Goal: Task Accomplishment & Management: Manage account settings

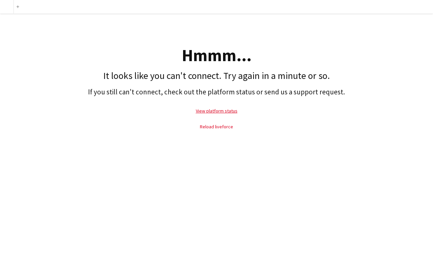
click at [204, 130] on link "Reload liveforce" at bounding box center [216, 126] width 33 height 6
click at [222, 114] on link "View platform status" at bounding box center [217, 111] width 42 height 6
click at [206, 130] on link "Reload liveforce" at bounding box center [216, 126] width 33 height 6
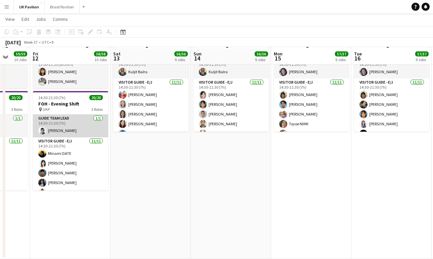
scroll to position [0, 307]
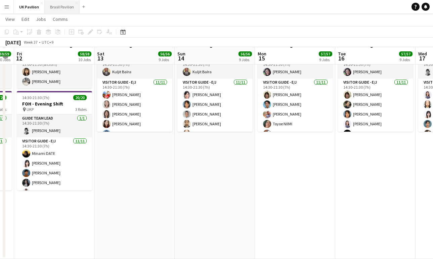
click at [65, 7] on button "Brasil Pavilion Close" at bounding box center [62, 6] width 35 height 13
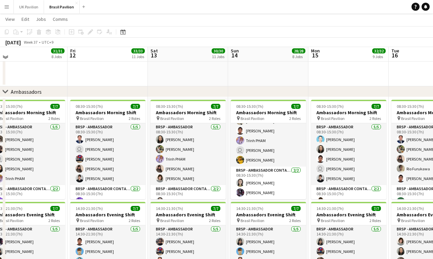
scroll to position [783, 0]
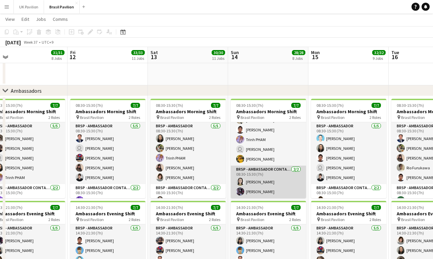
click at [255, 192] on app-card-role "BRSP - Ambassador Contact Point [DATE] 08:30-15:30 (7h) [PERSON_NAME]" at bounding box center [268, 181] width 75 height 33
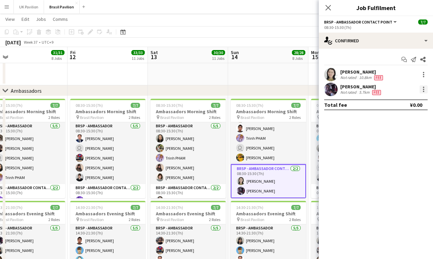
click at [423, 92] on div at bounding box center [423, 89] width 8 height 8
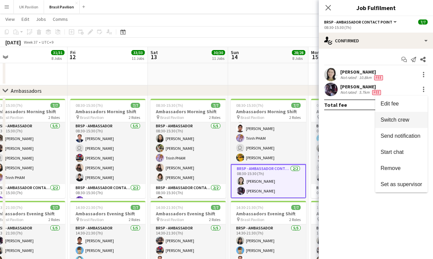
click at [383, 121] on span "Switch crew" at bounding box center [394, 120] width 29 height 6
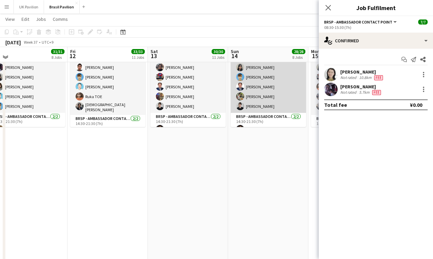
scroll to position [0, 174]
click at [261, 77] on app-card-role "BRSP - Ambassador [DATE] 14:30-21:30 (7h) [PERSON_NAME] [PERSON_NAME] MURAYAMA …" at bounding box center [267, 82] width 75 height 62
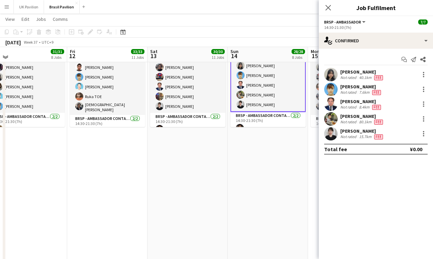
scroll to position [2, 0]
click at [423, 75] on div at bounding box center [423, 74] width 8 height 8
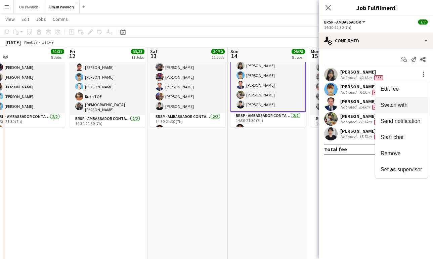
click at [389, 103] on span "Switch with" at bounding box center [393, 105] width 27 height 6
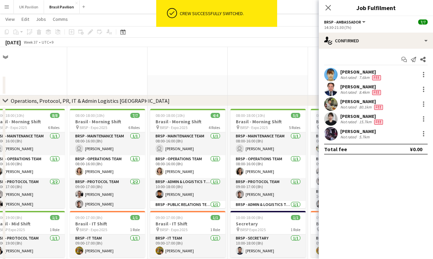
scroll to position [970, 0]
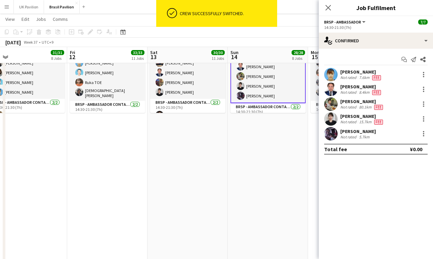
drag, startPoint x: 327, startPoint y: 5, endPoint x: 323, endPoint y: 29, distance: 24.9
click at [327, 5] on icon "Close pop-in" at bounding box center [327, 7] width 5 height 5
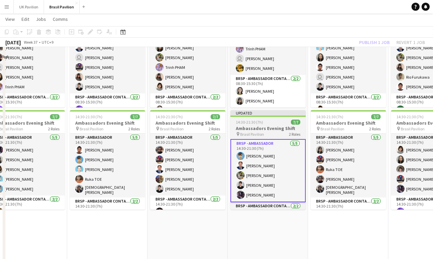
scroll to position [0, 0]
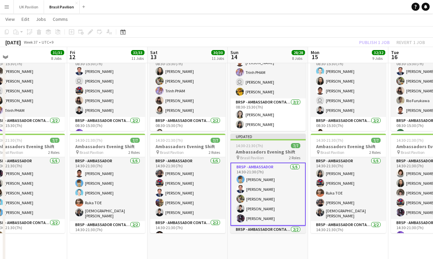
click at [260, 153] on h3 "Ambassadors Evening Shift" at bounding box center [267, 152] width 75 height 6
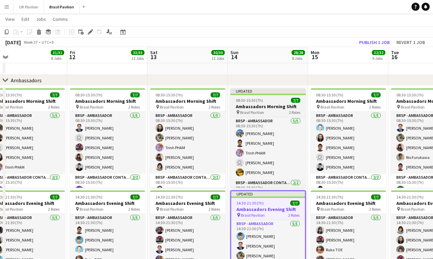
click at [248, 107] on h3 "Ambassadors Morning Shift" at bounding box center [267, 106] width 75 height 6
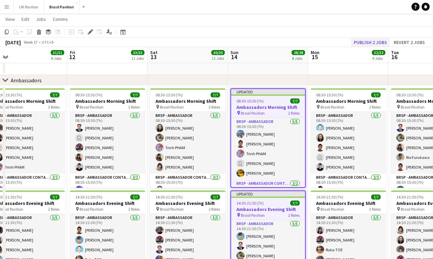
click at [370, 39] on button "Publish 2 jobs" at bounding box center [370, 42] width 39 height 9
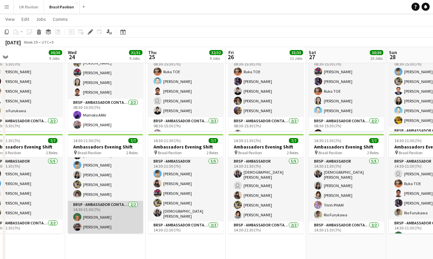
scroll to position [29, 0]
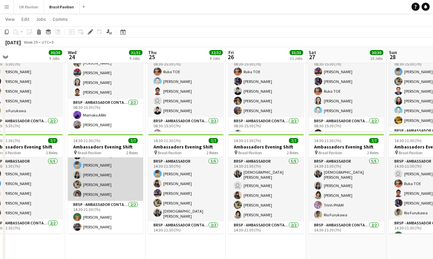
click at [101, 173] on app-card-role "BRSP - Ambassador [DATE] 14:30-21:30 (7h) Ai Tsujino [PERSON_NAME] [PERSON_NAME…" at bounding box center [105, 170] width 75 height 62
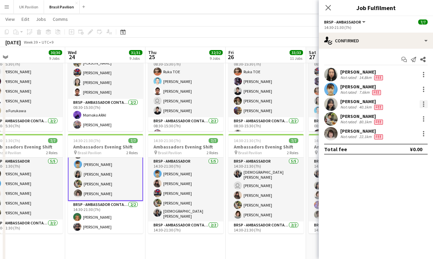
click at [423, 105] on div at bounding box center [423, 103] width 1 height 1
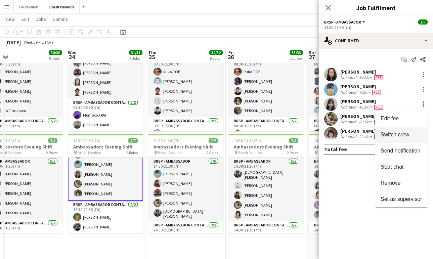
click at [385, 139] on button "Switch crew" at bounding box center [401, 135] width 52 height 16
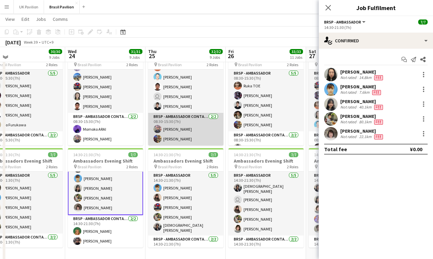
click at [176, 131] on app-card-role "BRSP - Ambassador Contact Point [DATE] 08:30-15:30 (7h) [PERSON_NAME]" at bounding box center [185, 129] width 75 height 33
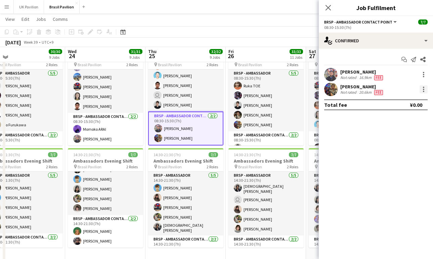
click at [423, 92] on div at bounding box center [423, 89] width 8 height 8
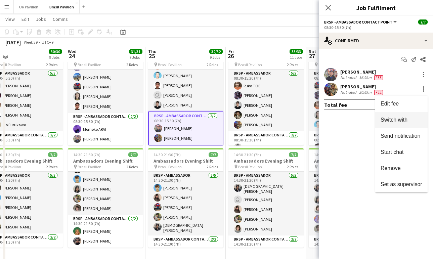
click at [382, 122] on span "Switch with" at bounding box center [393, 120] width 27 height 6
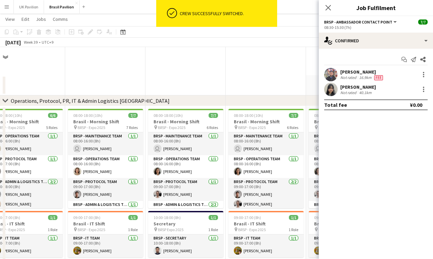
scroll to position [850, 0]
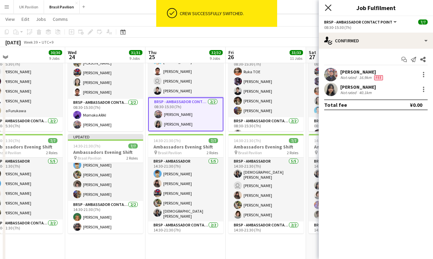
click at [330, 8] on icon "Close pop-in" at bounding box center [328, 7] width 6 height 6
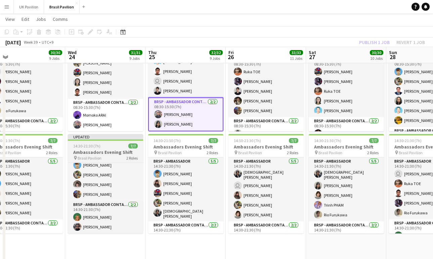
click at [100, 148] on span "14:30-21:30 (7h)" at bounding box center [86, 145] width 27 height 5
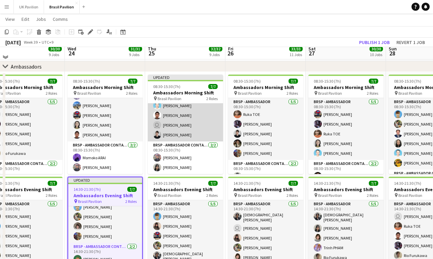
scroll to position [789, 0]
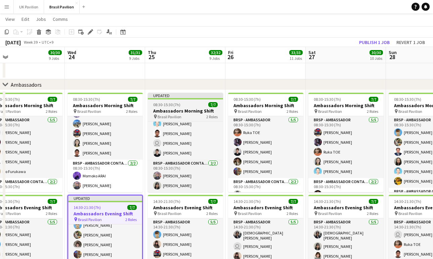
click at [178, 110] on h3 "Ambassadors Morning Shift" at bounding box center [185, 111] width 75 height 6
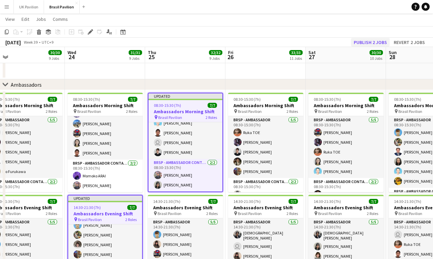
click at [357, 39] on button "Publish 2 jobs" at bounding box center [370, 42] width 39 height 9
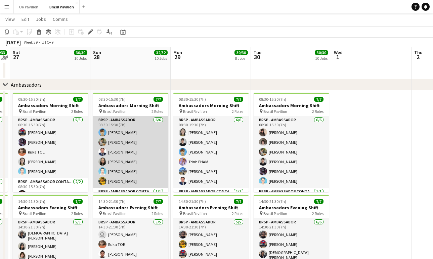
scroll to position [0, 237]
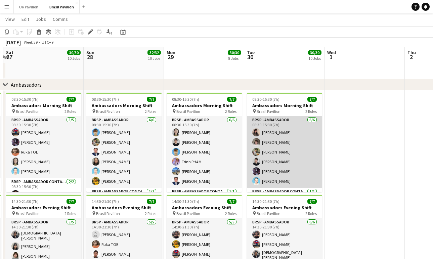
click at [272, 149] on app-card-role "BRSP - Ambassador [DATE] 08:30-15:30 (7h) [PERSON_NAME] [PERSON_NAME] MATSUSHIM…" at bounding box center [284, 151] width 75 height 71
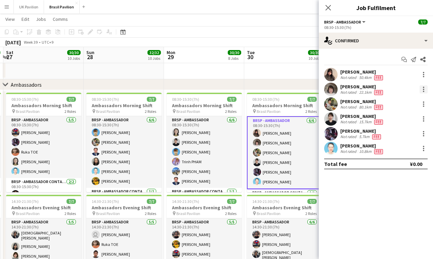
click at [422, 90] on div at bounding box center [423, 89] width 8 height 8
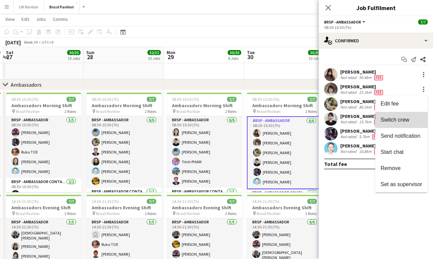
click at [382, 124] on button "Switch crew" at bounding box center [401, 120] width 52 height 16
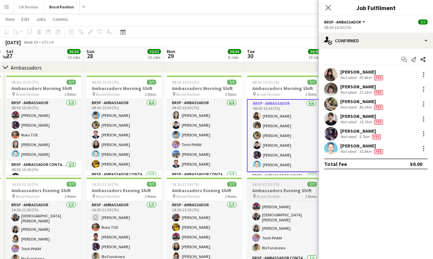
scroll to position [29, 0]
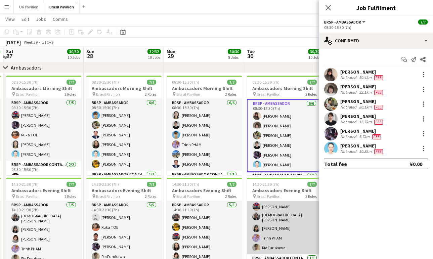
click at [283, 236] on app-card-role "BRSP - Ambassador [DATE] 14:30-21:30 (7h) [PERSON_NAME] [PERSON_NAME] [PERSON_N…" at bounding box center [284, 217] width 75 height 73
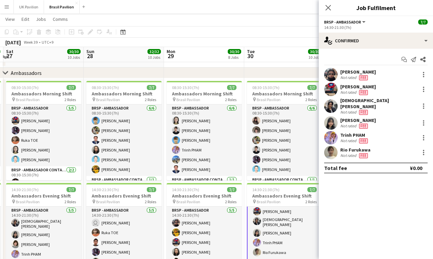
scroll to position [0, 237]
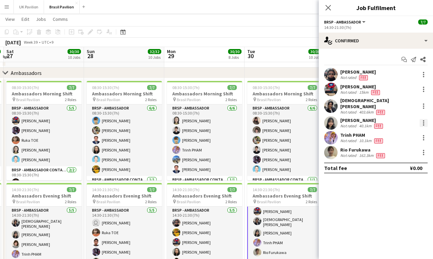
click at [423, 122] on div at bounding box center [423, 122] width 1 height 1
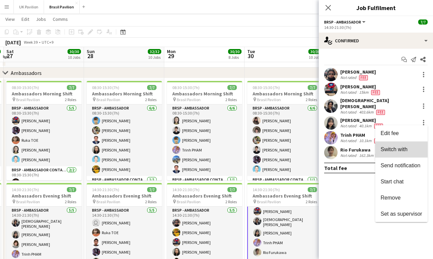
click at [391, 150] on span "Switch with" at bounding box center [393, 149] width 27 height 6
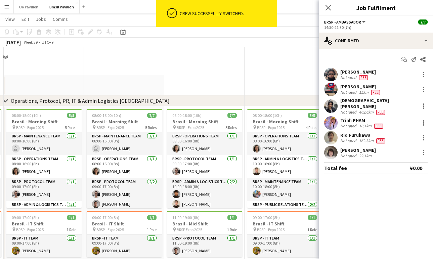
scroll to position [820, 0]
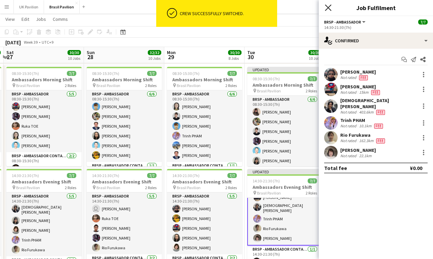
click at [330, 9] on icon "Close pop-in" at bounding box center [328, 7] width 6 height 6
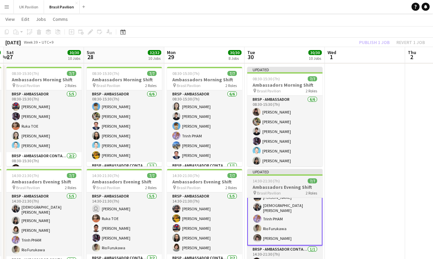
click at [274, 190] on h3 "Ambassadors Evening Shift" at bounding box center [284, 187] width 75 height 6
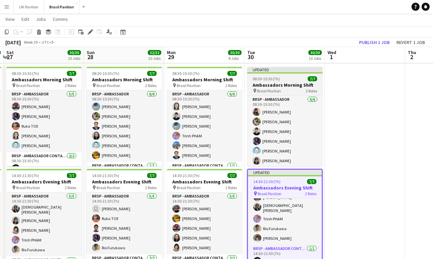
click at [279, 86] on h3 "Ambassadors Morning Shift" at bounding box center [284, 85] width 75 height 6
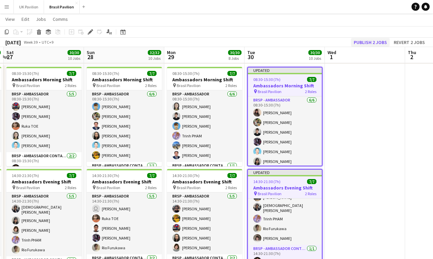
click at [356, 44] on button "Publish 2 jobs" at bounding box center [370, 42] width 39 height 9
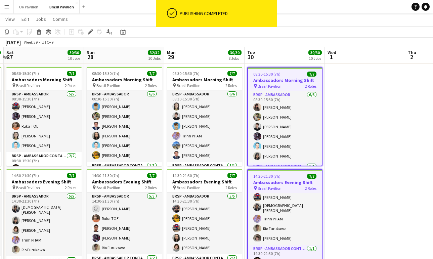
click at [290, 83] on h3 "Ambassadors Morning Shift" at bounding box center [285, 80] width 74 height 6
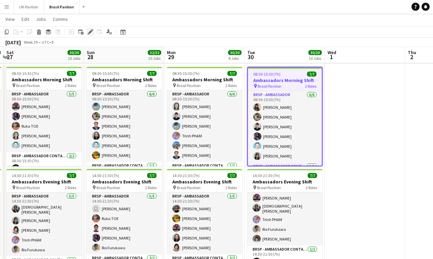
click at [89, 30] on icon "Edit" at bounding box center [90, 31] width 5 height 5
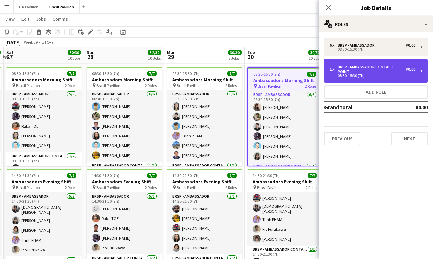
click at [341, 67] on div "BRSP - Ambassador Contact Point" at bounding box center [371, 68] width 68 height 9
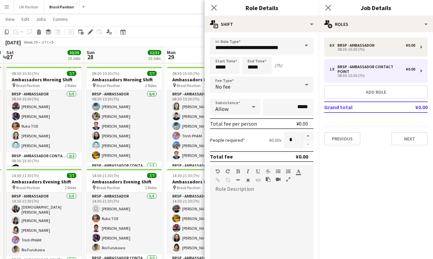
click at [252, 110] on icon at bounding box center [253, 106] width 8 height 13
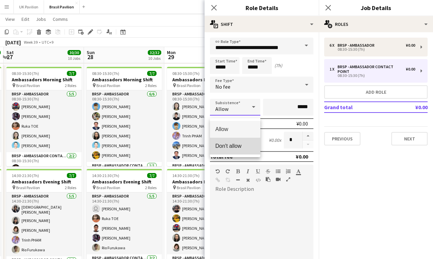
click at [232, 146] on span "Don't allow" at bounding box center [235, 146] width 40 height 6
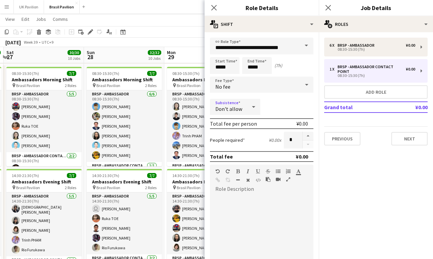
click at [251, 112] on icon at bounding box center [253, 106] width 8 height 13
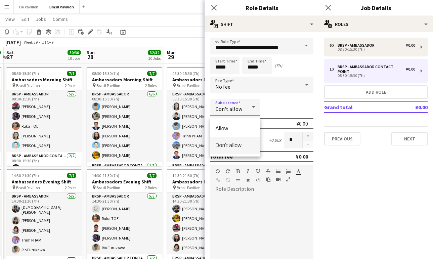
click at [234, 145] on span "Don't allow" at bounding box center [235, 145] width 40 height 6
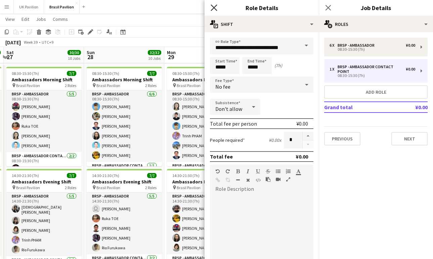
click at [213, 7] on icon at bounding box center [213, 7] width 6 height 6
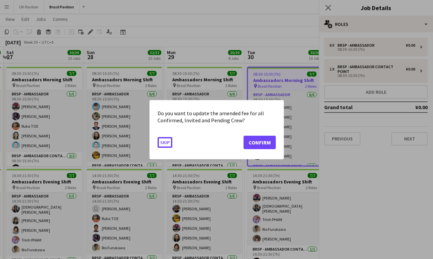
scroll to position [0, 0]
click at [250, 145] on button "Confirm" at bounding box center [259, 141] width 32 height 13
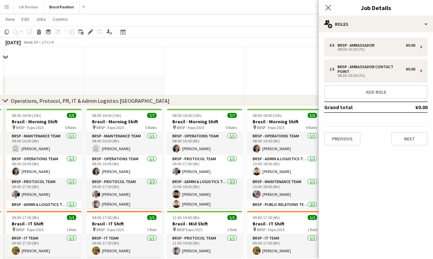
scroll to position [820, 0]
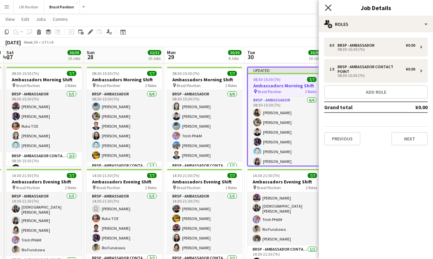
click at [329, 9] on icon at bounding box center [328, 7] width 6 height 6
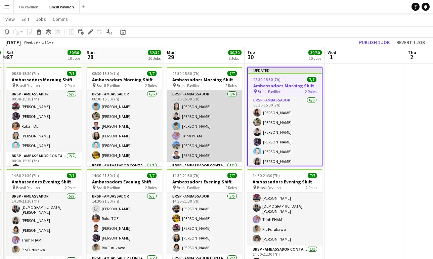
click at [222, 123] on app-card-role "BRSP - Ambassador [DATE] 08:30-15:30 (7h) [PERSON_NAME] ARITA Akiko [PERSON_NAM…" at bounding box center [204, 125] width 75 height 71
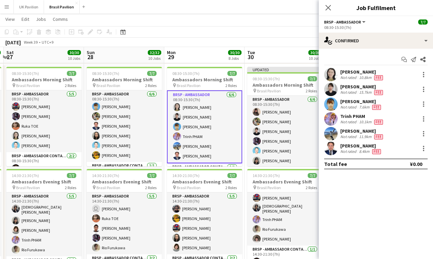
click at [357, 151] on div "Not rated" at bounding box center [348, 151] width 17 height 5
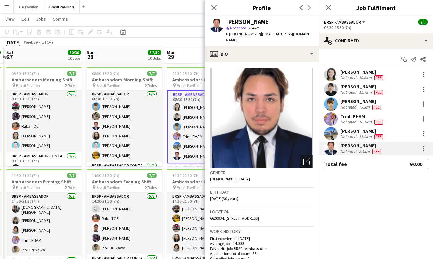
click at [215, 9] on icon at bounding box center [213, 7] width 5 height 5
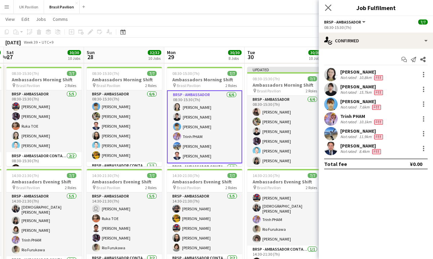
click at [331, 9] on icon "Close pop-in" at bounding box center [328, 7] width 6 height 6
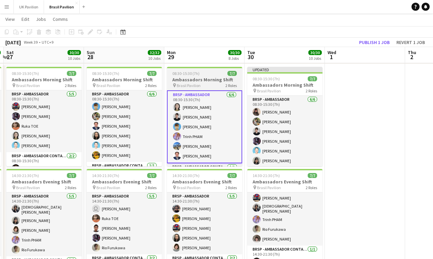
click at [210, 76] on div "08:30-15:30 (7h) 7/7" at bounding box center [204, 73] width 75 height 5
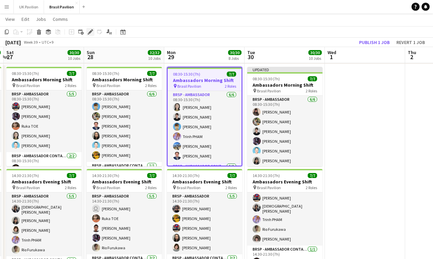
click at [92, 32] on icon "Edit" at bounding box center [90, 31] width 5 height 5
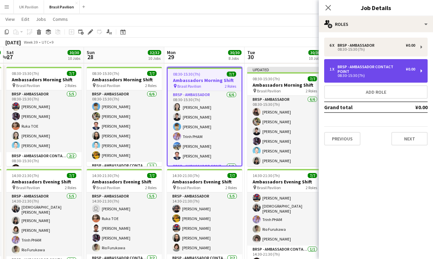
click at [344, 69] on div "BRSP - Ambassador Contact Point" at bounding box center [371, 68] width 68 height 9
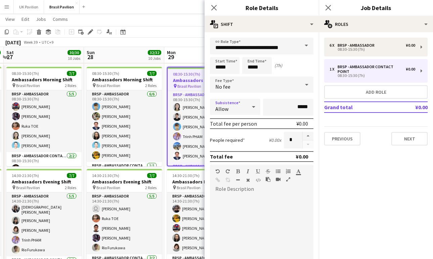
click at [253, 108] on icon at bounding box center [253, 107] width 3 height 2
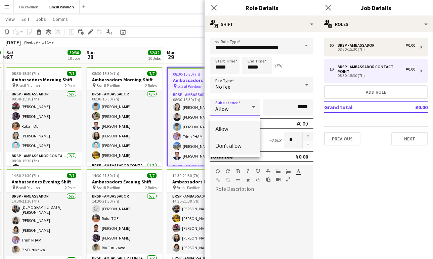
click at [235, 149] on span "Don't allow" at bounding box center [235, 146] width 40 height 6
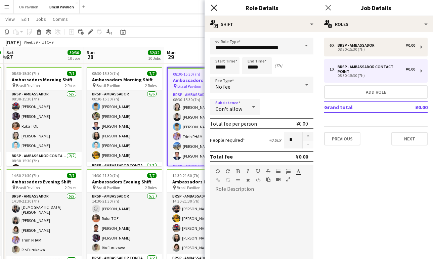
click at [212, 7] on icon "Close pop-in" at bounding box center [213, 7] width 6 height 6
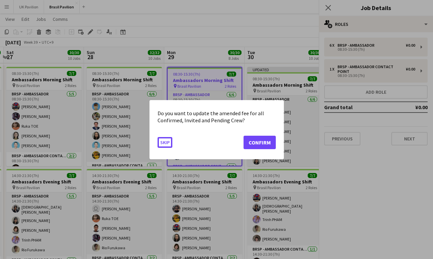
scroll to position [0, 0]
click at [257, 145] on button "Confirm" at bounding box center [259, 141] width 32 height 13
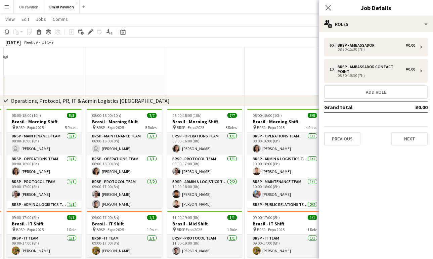
scroll to position [820, 0]
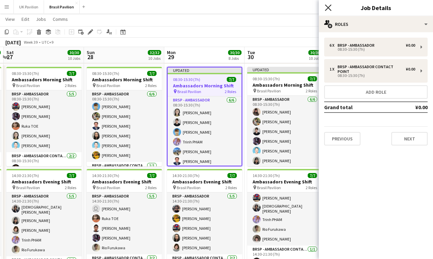
click at [328, 9] on icon "Close pop-in" at bounding box center [328, 7] width 6 height 6
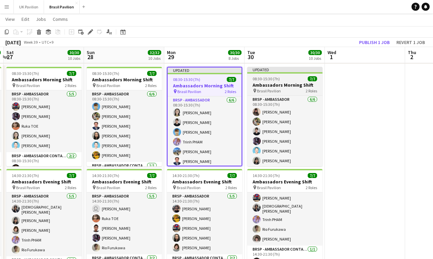
click at [259, 88] on h3 "Ambassadors Morning Shift" at bounding box center [284, 85] width 75 height 6
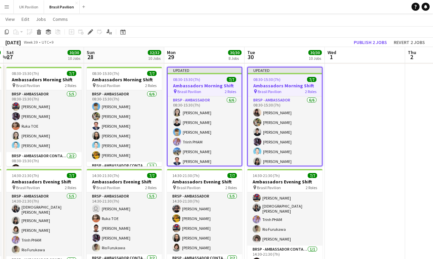
drag, startPoint x: 361, startPoint y: 41, endPoint x: 354, endPoint y: 47, distance: 9.8
click at [362, 41] on button "Publish 2 jobs" at bounding box center [370, 42] width 39 height 9
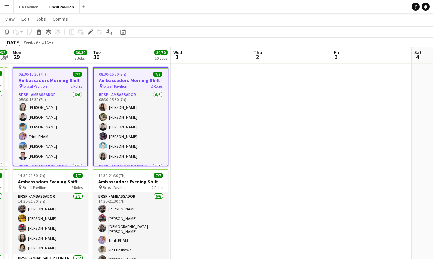
scroll to position [0, 145]
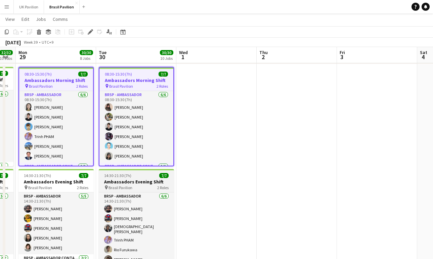
click at [127, 185] on h3 "Ambassadors Evening Shift" at bounding box center [136, 182] width 75 height 6
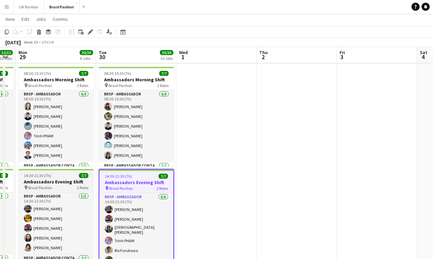
click at [57, 185] on h3 "Ambassadors Evening Shift" at bounding box center [55, 182] width 75 height 6
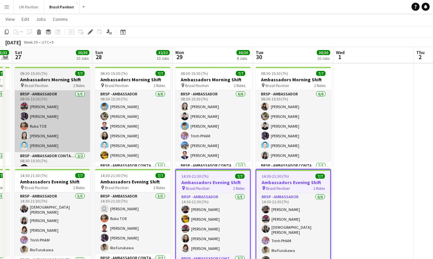
scroll to position [0, 150]
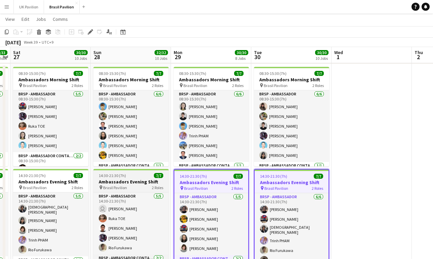
drag, startPoint x: 127, startPoint y: 179, endPoint x: 120, endPoint y: 180, distance: 6.5
click at [126, 178] on span "14:30-21:30 (7h)" at bounding box center [112, 175] width 27 height 5
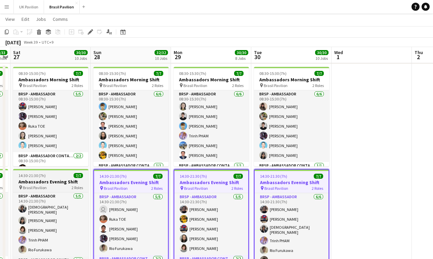
click at [22, 178] on span "14:30-21:30 (7h)" at bounding box center [31, 175] width 27 height 5
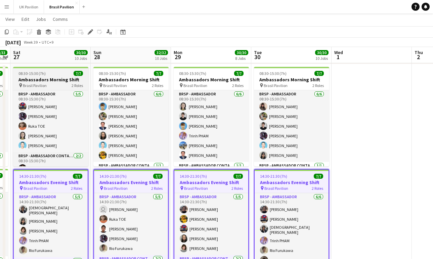
click at [40, 83] on h3 "Ambassadors Morning Shift" at bounding box center [50, 80] width 75 height 6
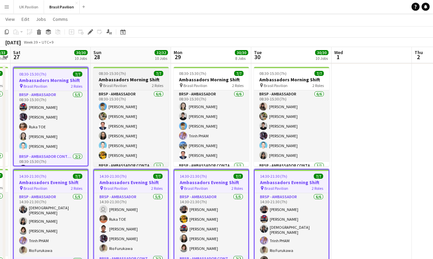
click at [117, 83] on h3 "Ambassadors Morning Shift" at bounding box center [130, 80] width 75 height 6
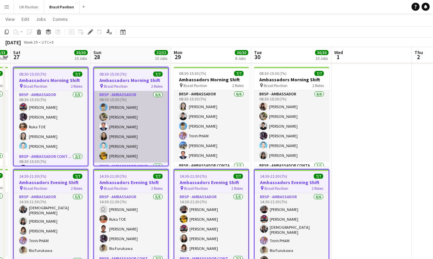
scroll to position [0, 148]
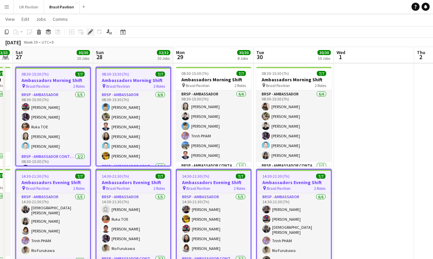
click at [92, 30] on icon at bounding box center [92, 30] width 2 height 2
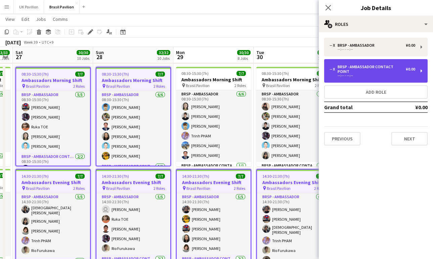
click at [351, 70] on div "BRSP - Ambassador Contact Point" at bounding box center [371, 68] width 68 height 9
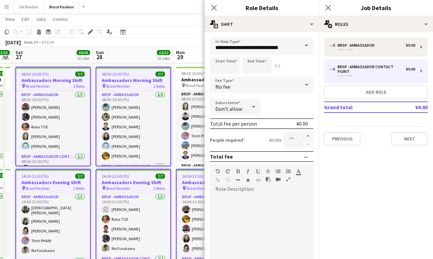
click at [250, 110] on icon at bounding box center [253, 106] width 8 height 13
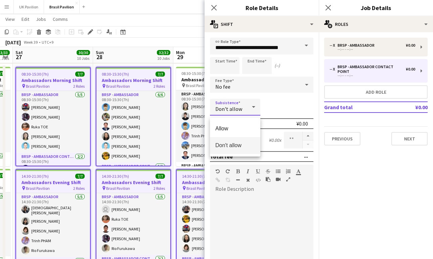
click at [241, 145] on span "Don't allow" at bounding box center [235, 145] width 40 height 6
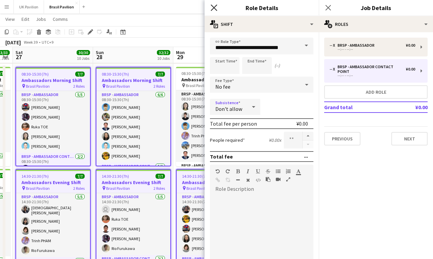
click at [213, 5] on icon "Close pop-in" at bounding box center [213, 7] width 6 height 6
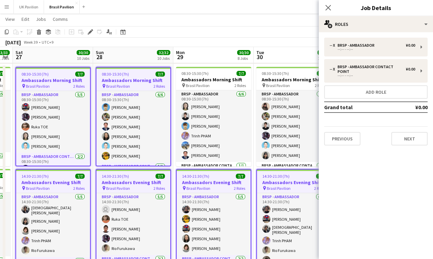
click at [326, 7] on icon "Close pop-in" at bounding box center [327, 7] width 5 height 5
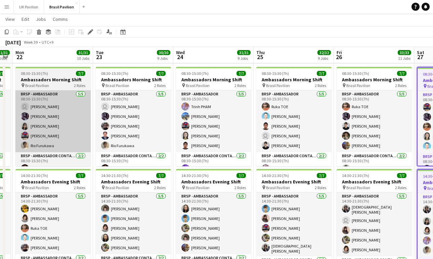
scroll to position [0, 160]
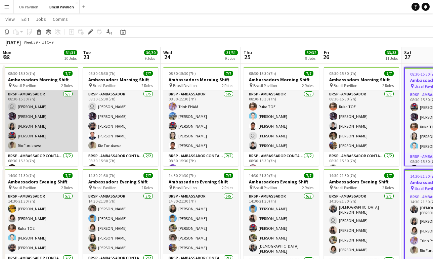
click at [48, 126] on app-card-role "BRSP - Ambassador [DATE] 08:30-15:30 (7h) user [PERSON_NAME] [PERSON_NAME] [PER…" at bounding box center [40, 121] width 75 height 62
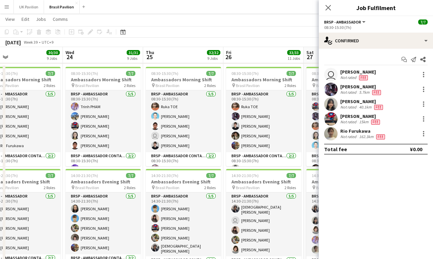
scroll to position [0, 228]
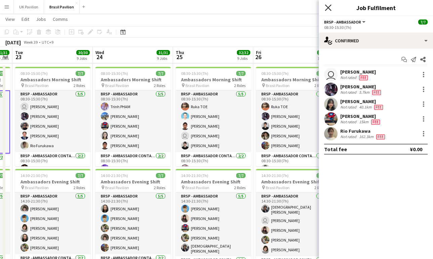
click at [330, 7] on icon "Close pop-in" at bounding box center [328, 7] width 6 height 6
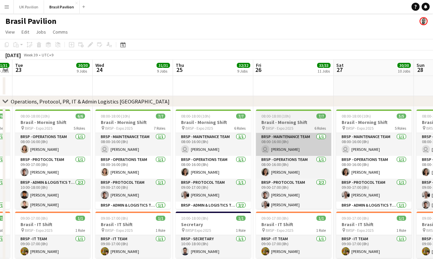
scroll to position [0, 0]
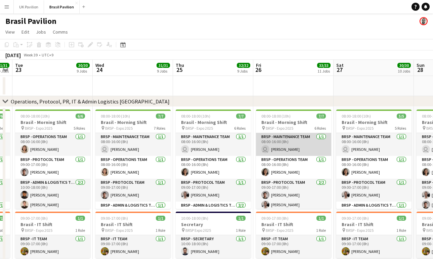
click at [286, 150] on app-card-role "BRSP - Maintenance Team [DATE] 08:00-16:00 (8h) user [PERSON_NAME]" at bounding box center [293, 144] width 75 height 23
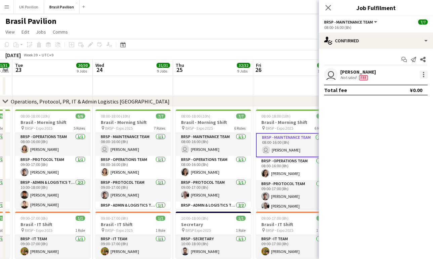
click at [421, 77] on div at bounding box center [423, 74] width 8 height 8
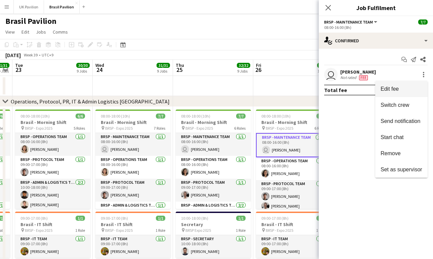
click at [380, 91] on span "Edit fee" at bounding box center [389, 89] width 18 height 6
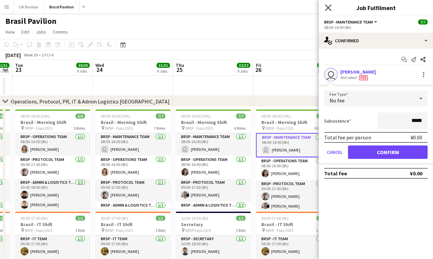
click at [330, 8] on icon "Close pop-in" at bounding box center [328, 7] width 6 height 6
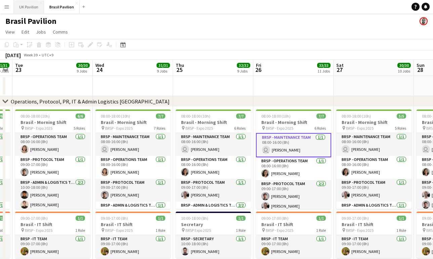
click at [36, 9] on button "UK Pavilion Close" at bounding box center [29, 6] width 30 height 13
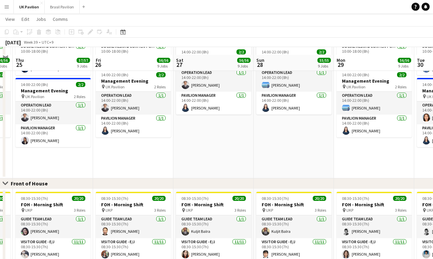
scroll to position [327, 0]
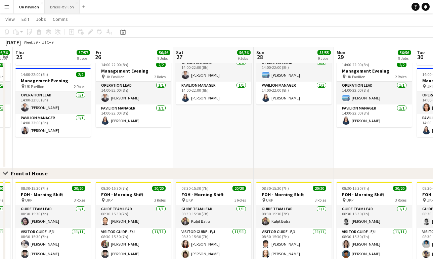
click at [58, 5] on button "Brasil Pavilion Close" at bounding box center [62, 6] width 35 height 13
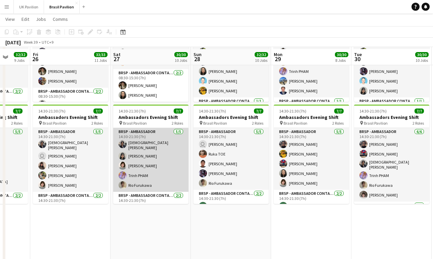
scroll to position [887, 0]
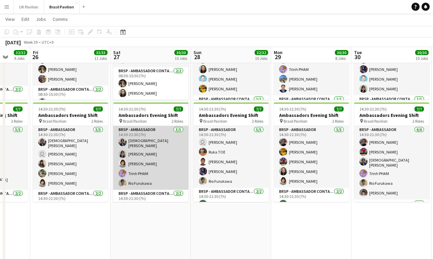
click at [146, 181] on app-card-role "BRSP - Ambassador [DATE] 14:30-21:30 (7h) [PERSON_NAME] [PERSON_NAME] [PERSON_N…" at bounding box center [150, 158] width 75 height 64
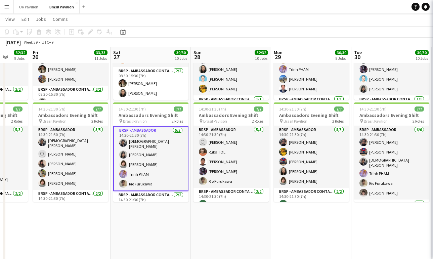
scroll to position [0, 211]
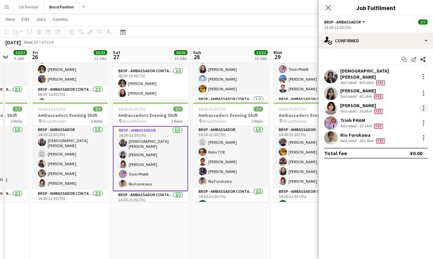
click at [424, 107] on div at bounding box center [423, 107] width 1 height 1
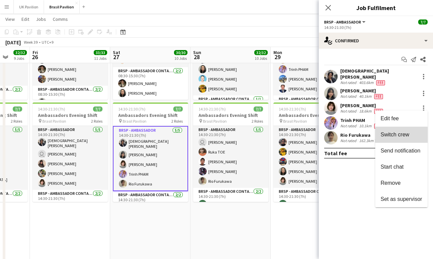
click at [397, 137] on span "Switch crew" at bounding box center [394, 135] width 29 height 6
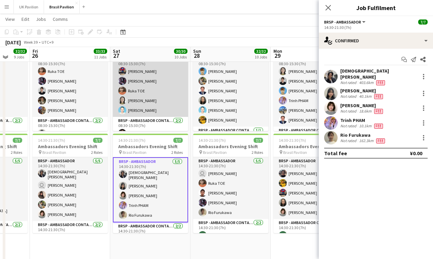
scroll to position [869, 0]
click at [144, 96] on app-card-role "BRSP - Ambassador [DATE] 08:30-15:30 (7h) [PERSON_NAME] [PERSON_NAME] TOE [PERS…" at bounding box center [150, 86] width 75 height 62
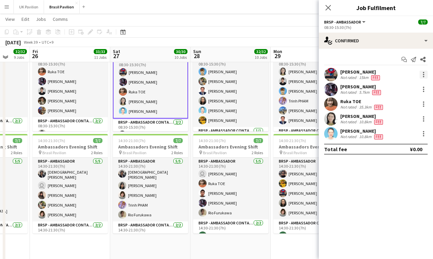
click at [424, 75] on div at bounding box center [423, 74] width 1 height 1
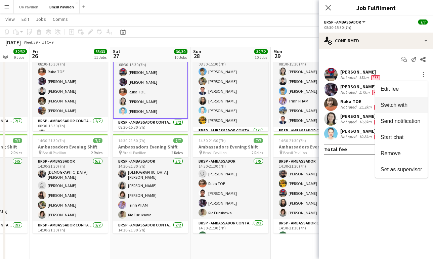
click at [385, 104] on span "Switch with" at bounding box center [393, 105] width 27 height 6
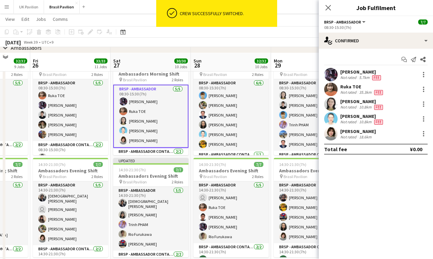
scroll to position [824, 0]
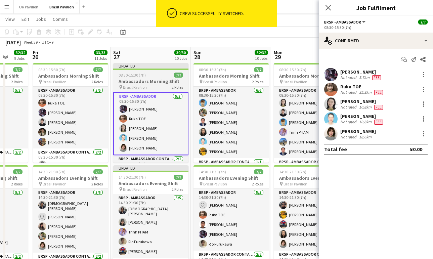
click at [139, 80] on app-job-card "Updated 08:30-15:30 (7h) 7/7 Ambassadors Morning Shift pin Brasil Pavilion 2 Ro…" at bounding box center [150, 112] width 75 height 99
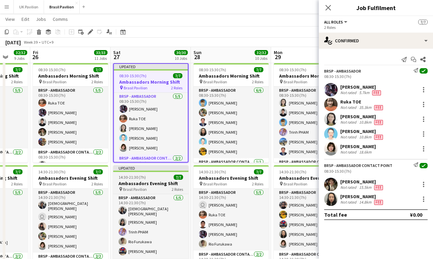
click at [146, 182] on app-job-card "Updated 14:30-21:30 (7h) 7/7 Ambassadors Evening Shift pin Brasil Pavilion 2 Ro…" at bounding box center [150, 214] width 75 height 99
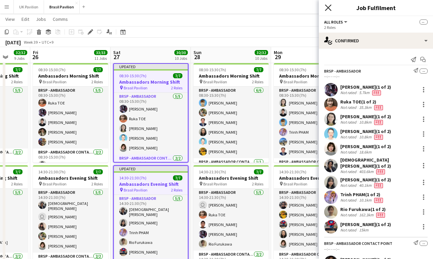
click at [330, 8] on icon "Close pop-in" at bounding box center [328, 7] width 6 height 6
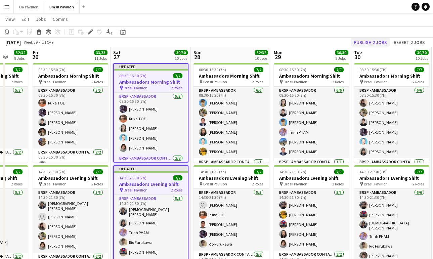
click at [351, 42] on button "Publish 2 jobs" at bounding box center [370, 42] width 39 height 9
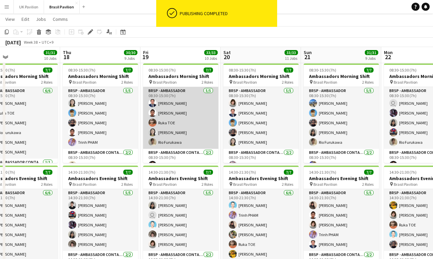
scroll to position [0, 190]
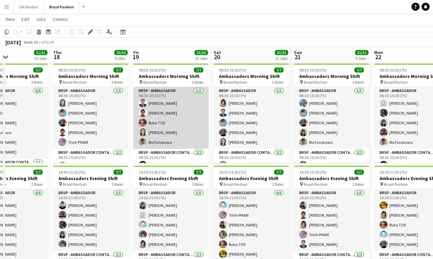
click at [164, 135] on app-card-role "BRSP - Ambassador [DATE] 08:30-15:30 (7h) [PERSON_NAME] [PERSON_NAME] TOE [PERS…" at bounding box center [170, 118] width 75 height 62
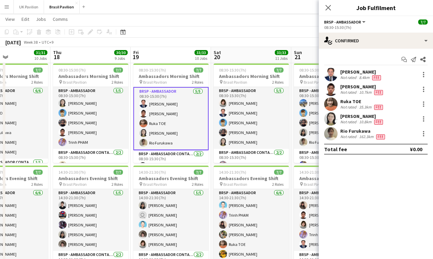
click at [357, 77] on div "Not rated" at bounding box center [348, 77] width 17 height 5
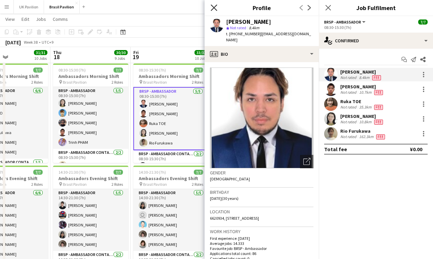
click at [214, 9] on icon "Close pop-in" at bounding box center [213, 7] width 6 height 6
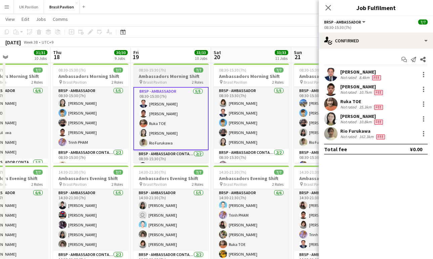
click at [170, 79] on h3 "Ambassadors Morning Shift" at bounding box center [170, 76] width 75 height 6
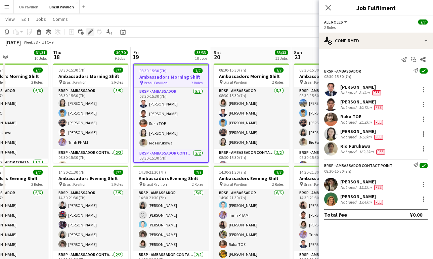
click at [88, 32] on icon "Edit" at bounding box center [90, 31] width 5 height 5
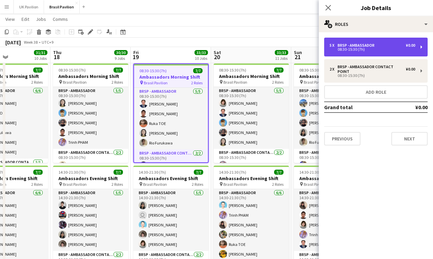
click at [345, 46] on div "BRSP - Ambassador" at bounding box center [357, 45] width 40 height 5
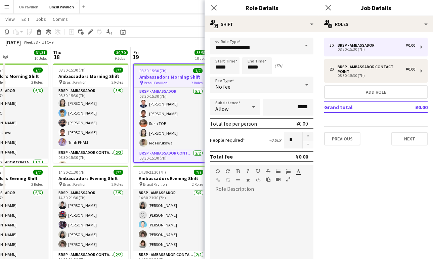
click at [251, 109] on icon at bounding box center [253, 106] width 8 height 13
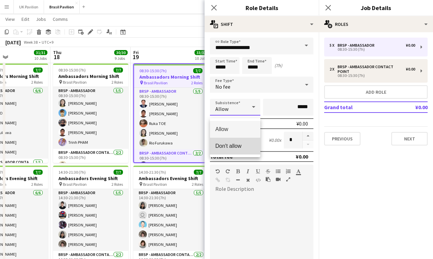
click at [235, 150] on mat-option "Don't allow" at bounding box center [235, 146] width 50 height 17
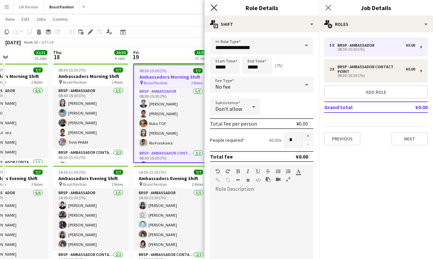
click at [213, 8] on icon at bounding box center [213, 7] width 6 height 6
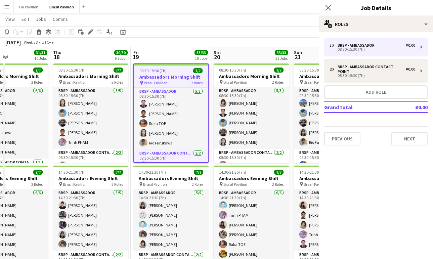
scroll to position [0, 0]
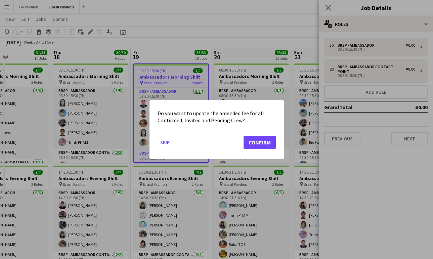
click at [253, 145] on button "Confirm" at bounding box center [259, 141] width 32 height 13
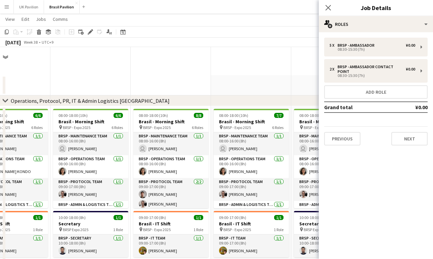
scroll to position [824, 0]
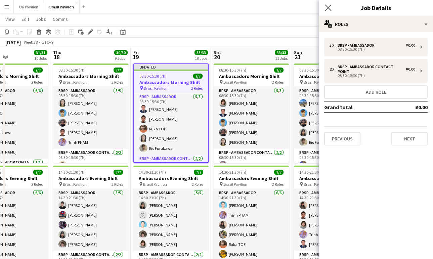
click at [330, 7] on icon "Close pop-in" at bounding box center [328, 7] width 6 height 6
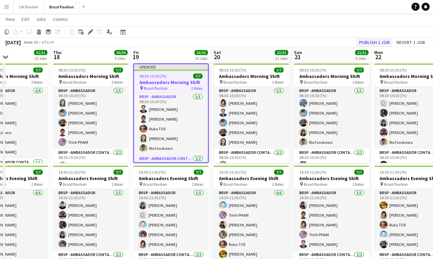
click at [360, 41] on button "Publish 1 job" at bounding box center [374, 42] width 36 height 9
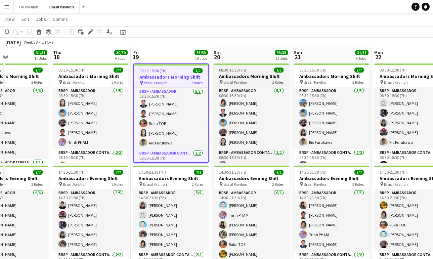
click at [254, 77] on h3 "Ambassadors Morning Shift" at bounding box center [250, 76] width 75 height 6
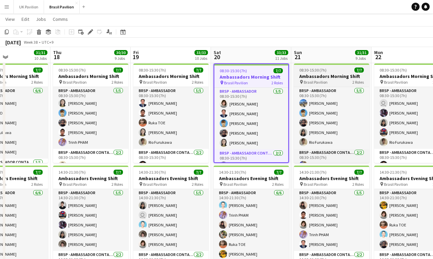
click at [322, 79] on h3 "Ambassadors Morning Shift" at bounding box center [331, 76] width 75 height 6
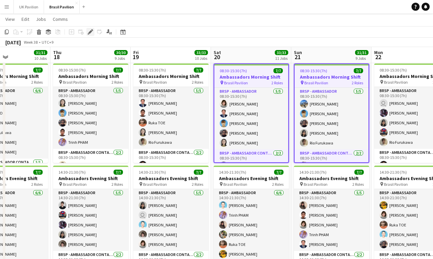
click at [91, 32] on icon at bounding box center [90, 32] width 4 height 4
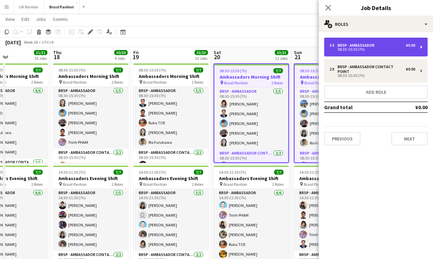
click at [353, 51] on div "08:30-15:30 (7h)" at bounding box center [372, 49] width 86 height 3
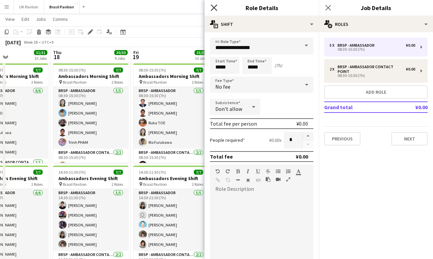
click at [214, 5] on div "Close pop-in" at bounding box center [213, 7] width 19 height 15
click at [214, 6] on icon "Close pop-in" at bounding box center [213, 7] width 6 height 6
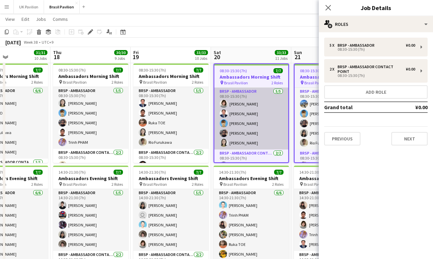
click at [251, 144] on app-card-role "BRSP - Ambassador [DATE] 08:30-15:30 (7h) [PERSON_NAME] [PERSON_NAME] [PERSON_N…" at bounding box center [251, 119] width 74 height 62
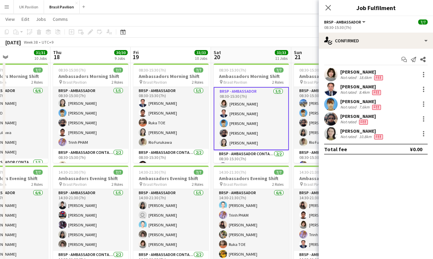
drag, startPoint x: 329, startPoint y: 9, endPoint x: 326, endPoint y: 12, distance: 4.3
click at [328, 9] on icon "Close pop-in" at bounding box center [327, 7] width 5 height 5
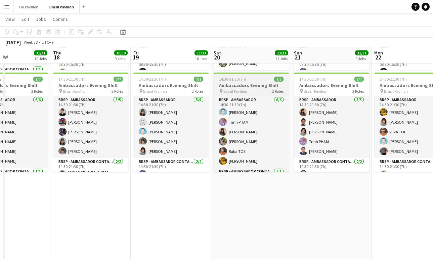
scroll to position [918, 0]
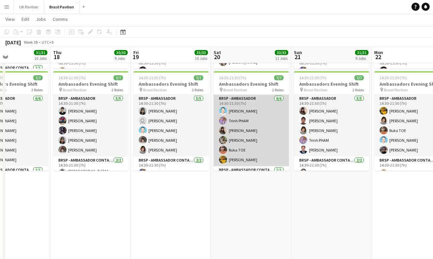
click at [259, 140] on app-card-role "BRSP - Ambassador [DATE] 14:30-21:30 (7h) [PERSON_NAME] Trinh PHAM [PERSON_NAME…" at bounding box center [250, 130] width 75 height 71
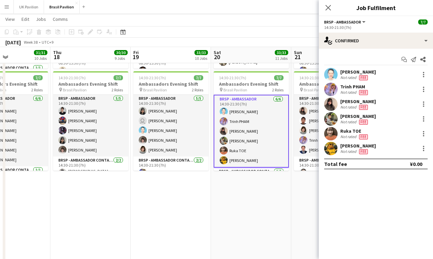
scroll to position [29, 0]
click at [328, 6] on icon "Close pop-in" at bounding box center [328, 7] width 6 height 6
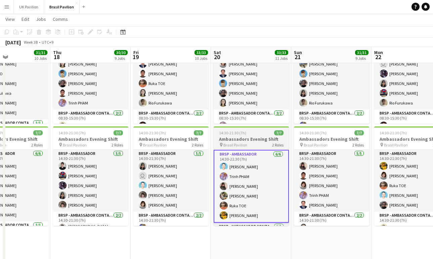
scroll to position [0, 0]
click at [250, 142] on h3 "Ambassadors Evening Shift" at bounding box center [250, 139] width 75 height 6
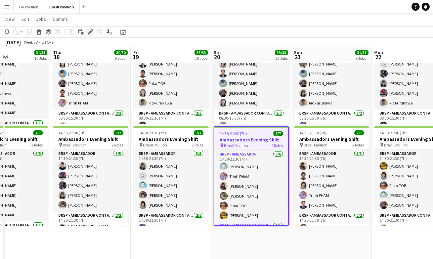
click at [90, 31] on icon at bounding box center [90, 32] width 4 height 4
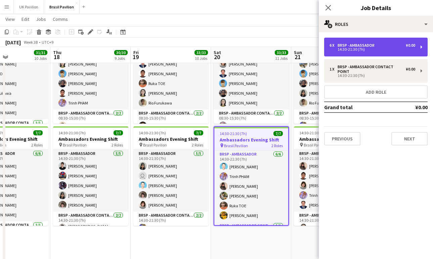
click at [348, 51] on div "14:30-21:30 (7h)" at bounding box center [372, 49] width 86 height 3
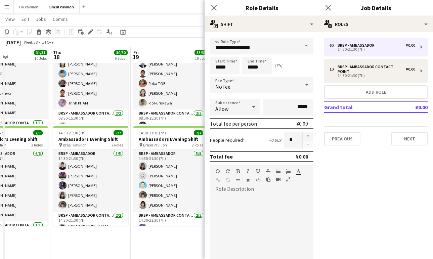
click at [254, 111] on icon at bounding box center [253, 106] width 8 height 13
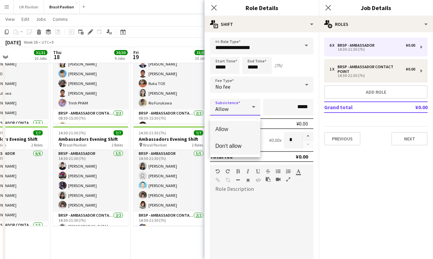
click at [243, 144] on span "Don't allow" at bounding box center [235, 146] width 40 height 6
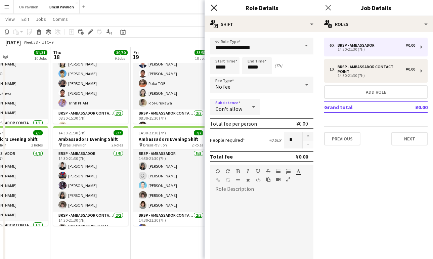
click at [213, 7] on icon "Close pop-in" at bounding box center [213, 7] width 6 height 6
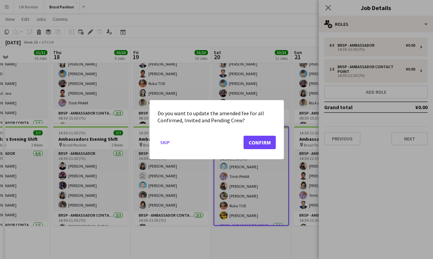
click at [258, 141] on button "Confirm" at bounding box center [259, 141] width 32 height 13
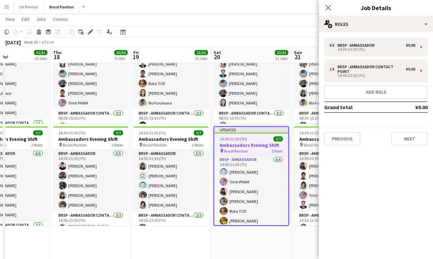
scroll to position [0, 191]
click at [326, 7] on icon "Close pop-in" at bounding box center [328, 7] width 6 height 6
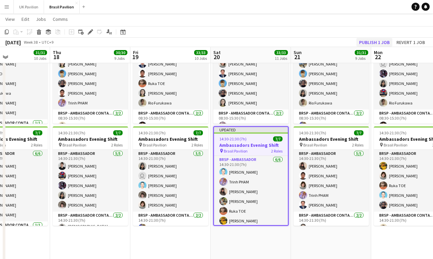
click at [368, 41] on button "Publish 1 job" at bounding box center [374, 42] width 36 height 9
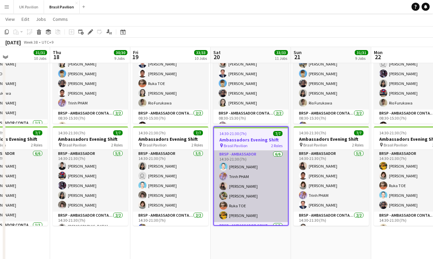
click at [264, 201] on app-card-role "BRSP - Ambassador [DATE] 14:30-21:30 (7h) [PERSON_NAME] Trinh PHAM [PERSON_NAME…" at bounding box center [251, 185] width 74 height 71
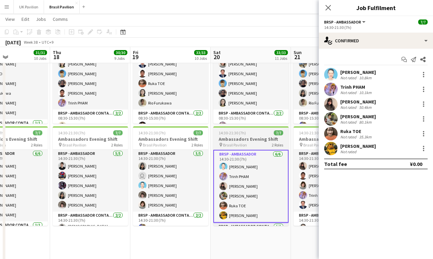
click at [252, 147] on div "pin Brasil Pavilion 2 Roles" at bounding box center [250, 144] width 75 height 5
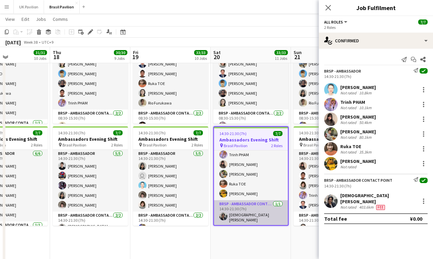
scroll to position [30, 0]
click at [260, 217] on app-card-role "BRSP - Ambassador Contact Point [DATE] 14:30-21:30 (7h) [PERSON_NAME]" at bounding box center [251, 212] width 74 height 25
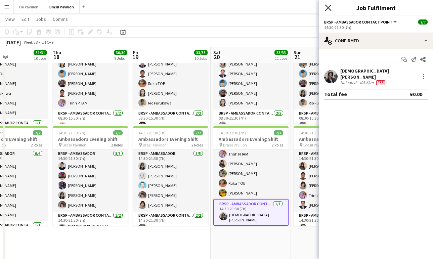
click at [327, 8] on icon at bounding box center [328, 7] width 6 height 6
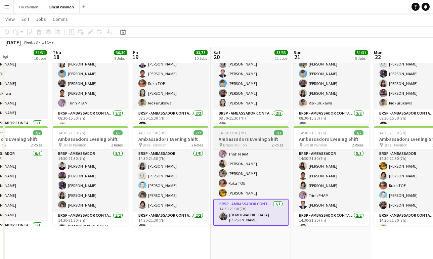
click at [248, 138] on h3 "Ambassadors Evening Shift" at bounding box center [250, 139] width 75 height 6
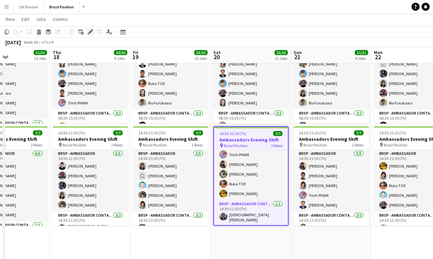
click at [89, 32] on icon at bounding box center [90, 32] width 4 height 4
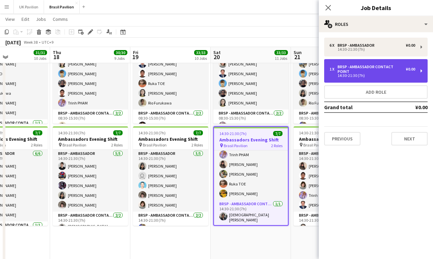
click at [362, 73] on div "BRSP - Ambassador Contact Point" at bounding box center [371, 68] width 68 height 9
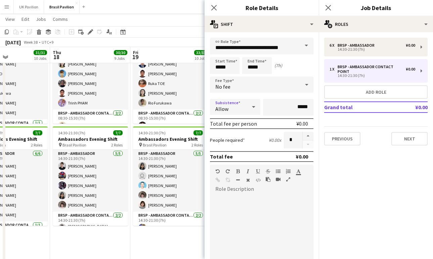
click at [232, 108] on div "Allow" at bounding box center [228, 107] width 37 height 16
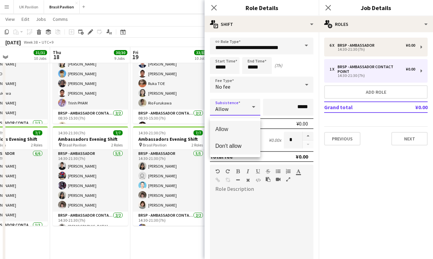
click at [238, 148] on span "Don't allow" at bounding box center [235, 146] width 40 height 6
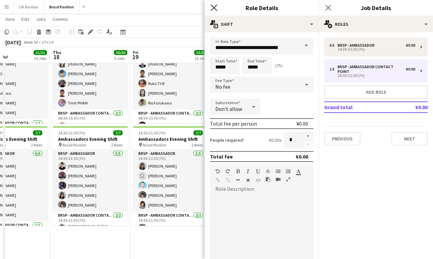
click at [212, 6] on icon at bounding box center [213, 7] width 6 height 6
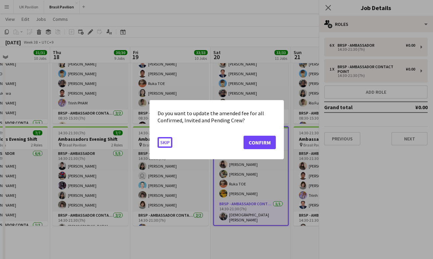
scroll to position [0, 0]
click at [269, 146] on button "Confirm" at bounding box center [259, 141] width 32 height 13
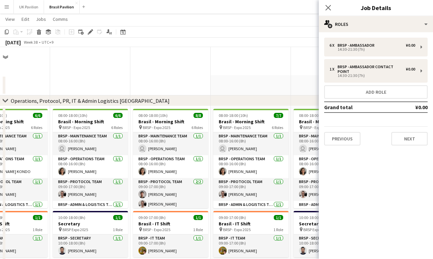
scroll to position [863, 0]
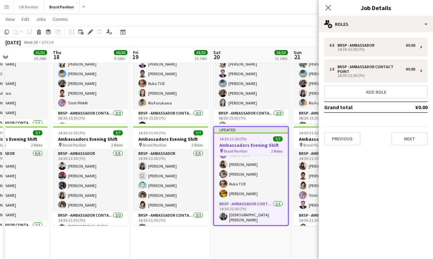
click at [9, 5] on app-icon "Menu" at bounding box center [6, 6] width 5 height 5
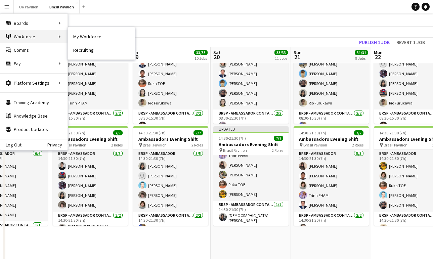
click at [25, 36] on div "Workforce Workforce" at bounding box center [33, 36] width 67 height 13
click at [40, 35] on div "Workforce Workforce" at bounding box center [33, 36] width 67 height 13
click at [84, 37] on link "My Workforce" at bounding box center [101, 36] width 67 height 13
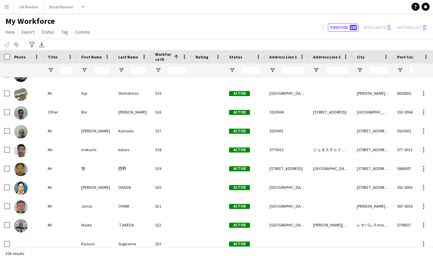
scroll to position [253, 0]
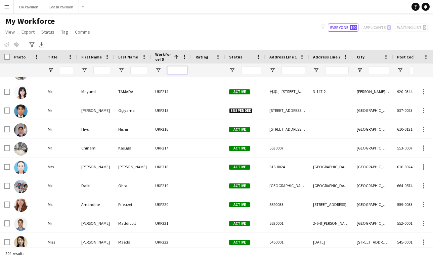
click at [179, 72] on input "Workforce ID Filter Input" at bounding box center [177, 70] width 20 height 8
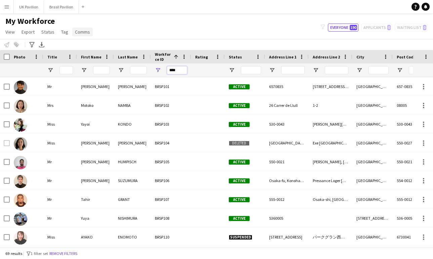
type input "****"
drag, startPoint x: 96, startPoint y: 30, endPoint x: 87, endPoint y: 19, distance: 14.3
click at [95, 29] on app-page-menu "View Views Default view New view Update view Delete view Edit name Customise vi…" at bounding box center [48, 32] width 97 height 13
click at [65, 9] on button "Brasil Pavilion Close" at bounding box center [61, 6] width 35 height 13
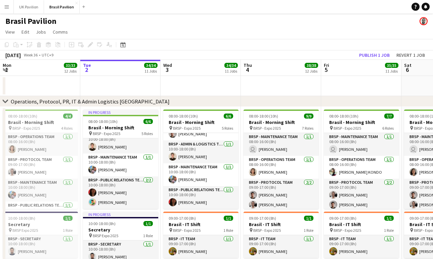
drag, startPoint x: 353, startPoint y: 59, endPoint x: 343, endPoint y: 66, distance: 12.1
click at [356, 59] on button "Publish 1 job" at bounding box center [374, 55] width 36 height 9
